Goal: Check status

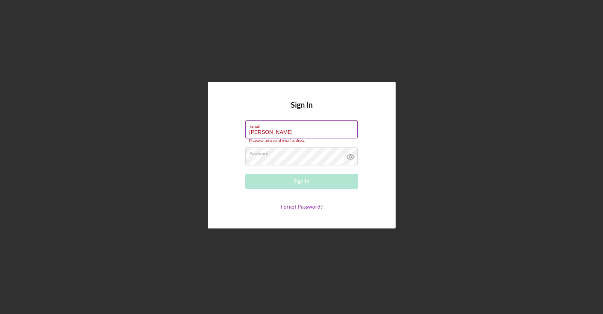
click at [282, 127] on label "Email" at bounding box center [303, 125] width 108 height 8
click at [282, 127] on input "[PERSON_NAME]" at bounding box center [301, 130] width 112 height 18
type input "R"
type input "[EMAIL_ADDRESS][DOMAIN_NAME]"
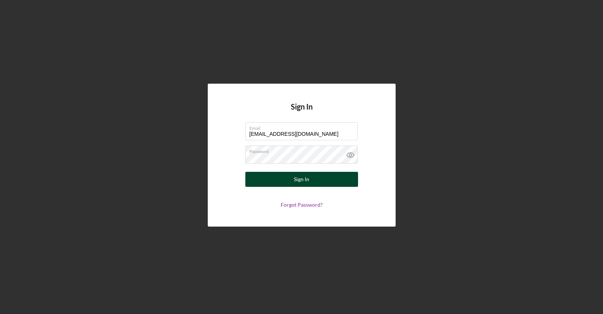
click at [302, 178] on div "Sign In" at bounding box center [301, 179] width 15 height 15
